Goal: Information Seeking & Learning: Learn about a topic

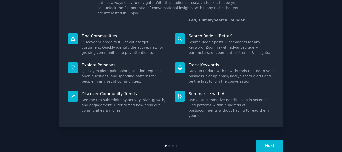
scroll to position [44, 0]
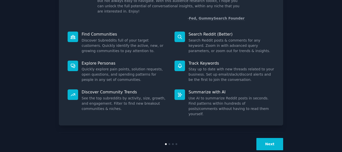
click at [268, 138] on button "Next" at bounding box center [270, 144] width 27 height 12
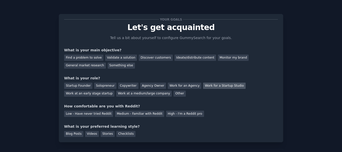
click at [208, 87] on div "Work for a Startup Studio" at bounding box center [224, 86] width 42 height 6
click at [179, 87] on div "Work for an Agency" at bounding box center [185, 86] width 34 height 6
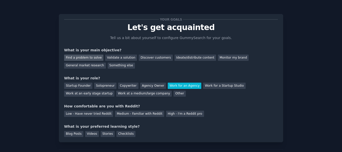
click at [94, 58] on div "Find a problem to solve" at bounding box center [83, 58] width 39 height 6
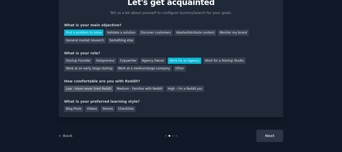
click at [92, 91] on div "Low - Have never tried Reddit" at bounding box center [88, 89] width 49 height 6
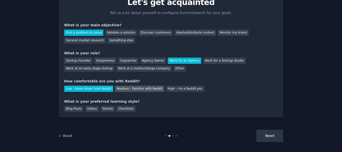
click at [128, 91] on div "Medium - Familiar with Reddit" at bounding box center [139, 89] width 49 height 6
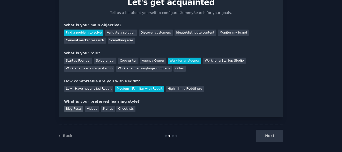
click at [73, 110] on div "Blog Posts" at bounding box center [73, 109] width 19 height 6
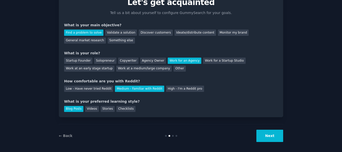
click at [266, 137] on button "Next" at bounding box center [270, 136] width 27 height 12
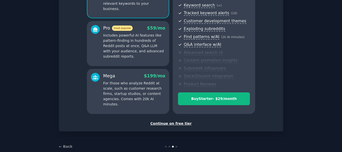
scroll to position [81, 0]
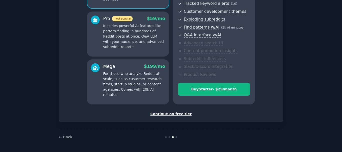
click at [181, 115] on div "Continue on free tier" at bounding box center [171, 113] width 214 height 5
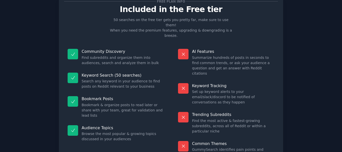
scroll to position [43, 0]
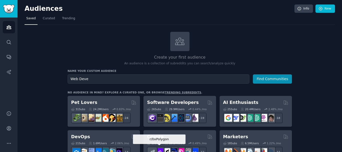
scroll to position [76, 0]
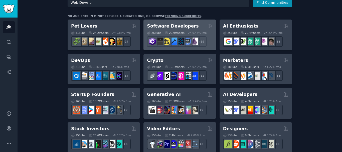
type input "Web Develp"
click at [196, 27] on div "Software Developers Curated by GummySearch" at bounding box center [179, 26] width 65 height 6
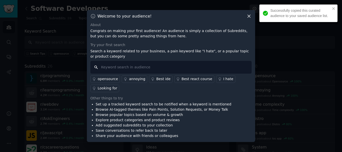
click at [139, 69] on input "text" at bounding box center [170, 67] width 161 height 13
drag, startPoint x: 249, startPoint y: 16, endPoint x: 239, endPoint y: 14, distance: 10.0
click at [249, 16] on icon at bounding box center [249, 16] width 3 height 3
